Goal: Navigation & Orientation: Go to known website

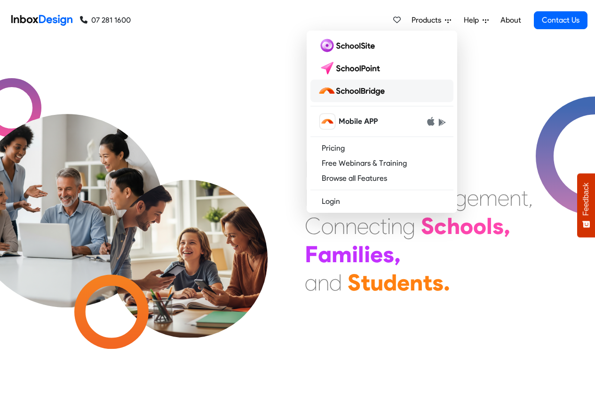
click at [354, 91] on img at bounding box center [353, 90] width 71 height 15
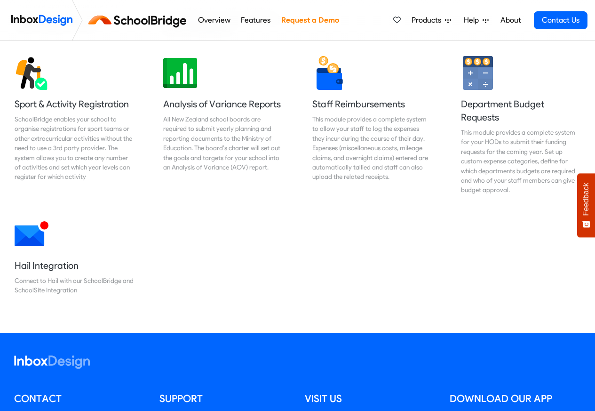
scroll to position [654, 0]
